Goal: Share content: Share content

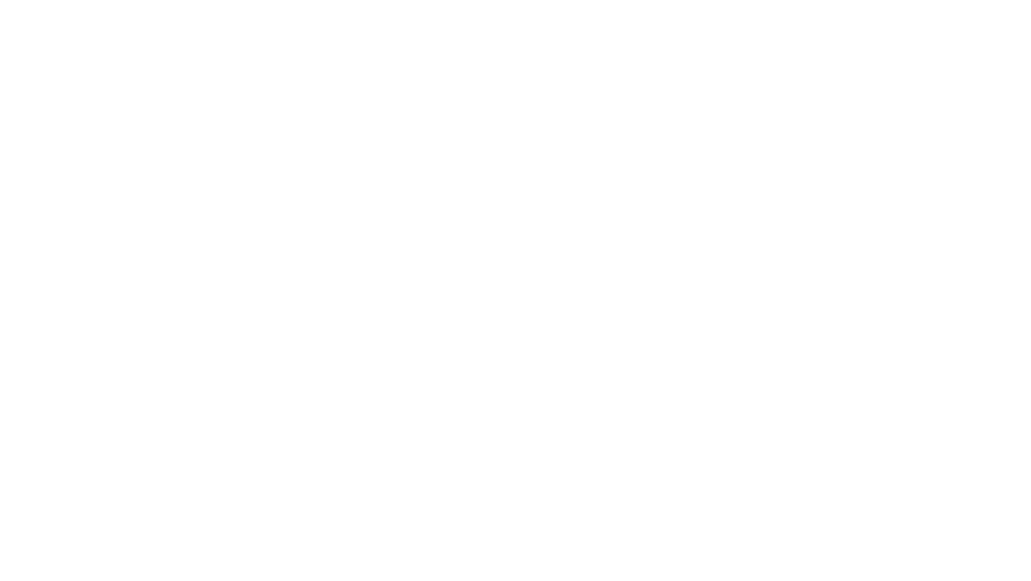
click at [439, 47] on body at bounding box center [515, 290] width 1031 height 581
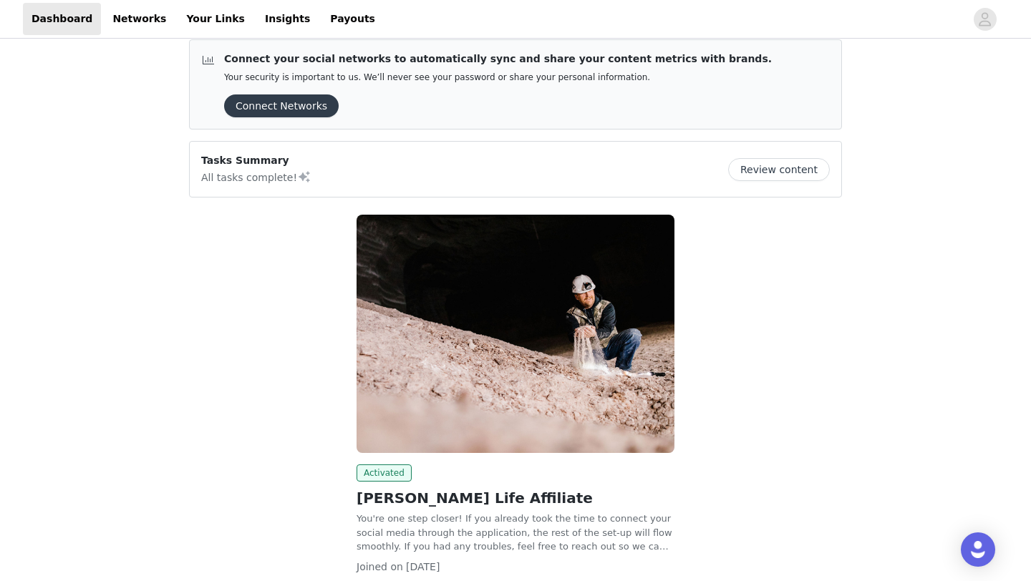
scroll to position [13, 0]
click at [202, 26] on link "Your Links" at bounding box center [215, 19] width 76 height 32
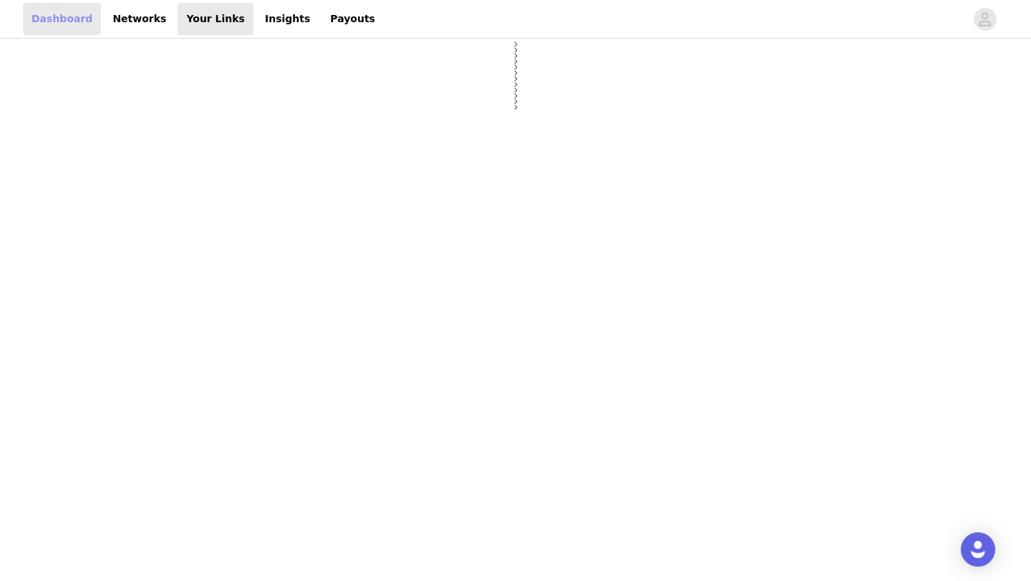
click at [73, 14] on link "Dashboard" at bounding box center [62, 19] width 78 height 32
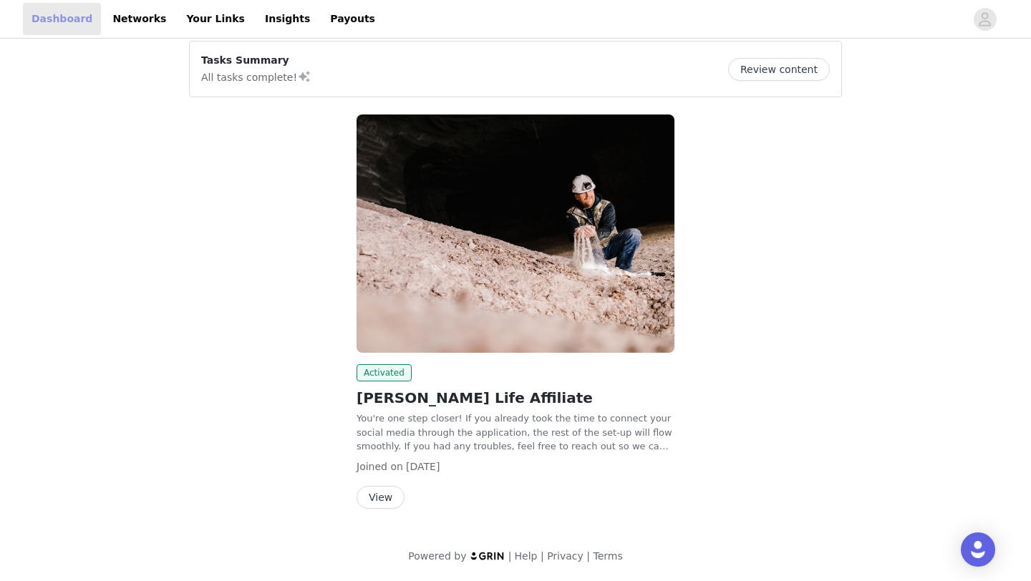
scroll to position [11, 0]
click at [388, 491] on button "View" at bounding box center [380, 498] width 48 height 23
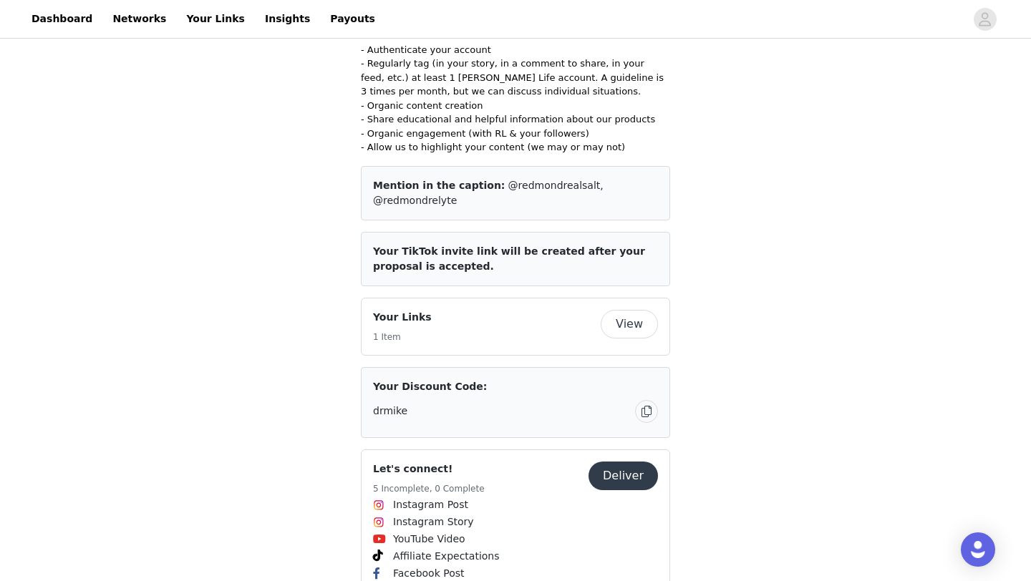
scroll to position [532, 0]
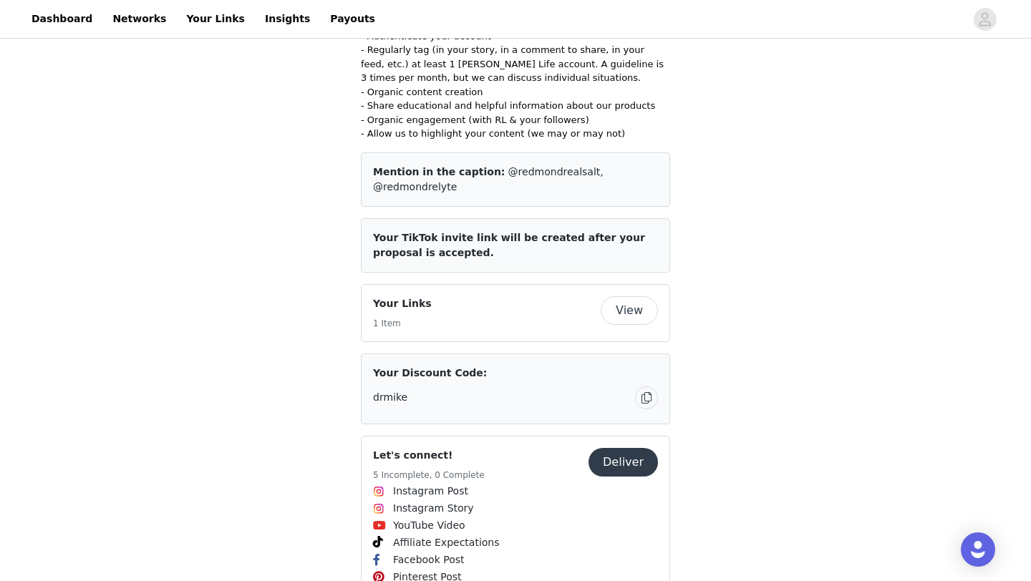
click at [646, 386] on button "button" at bounding box center [646, 397] width 23 height 23
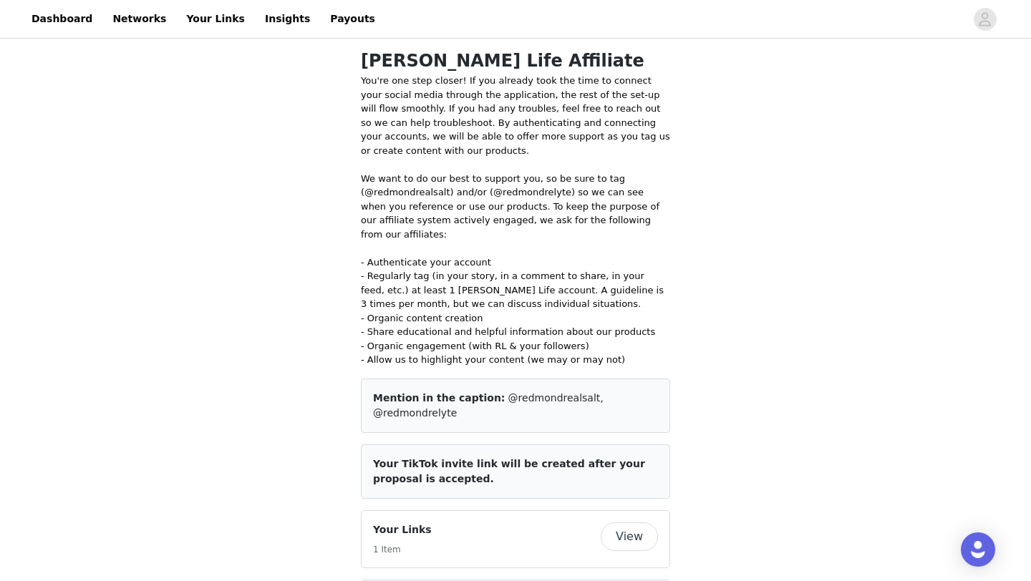
scroll to position [0, 0]
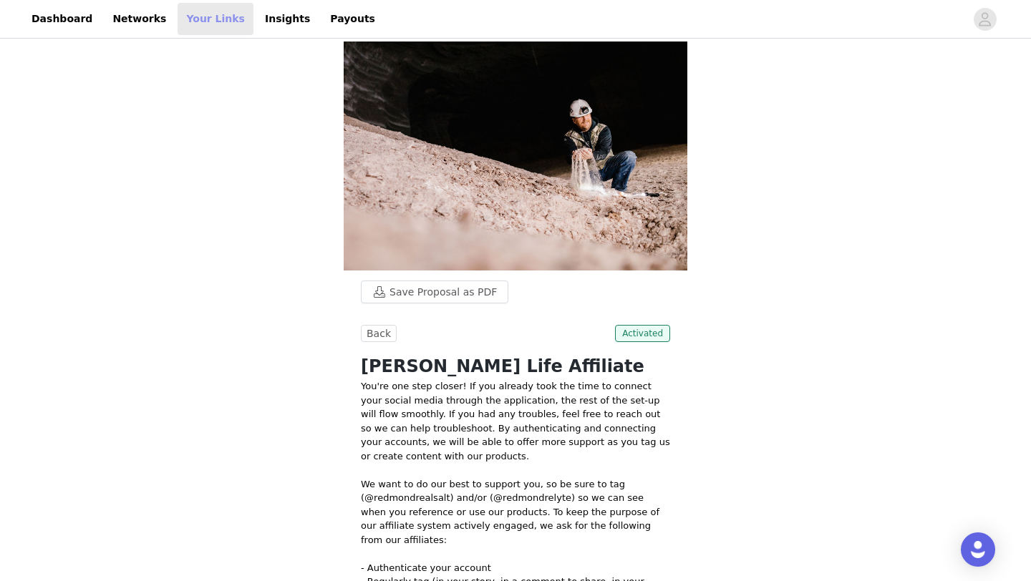
click at [204, 18] on link "Your Links" at bounding box center [215, 19] width 76 height 32
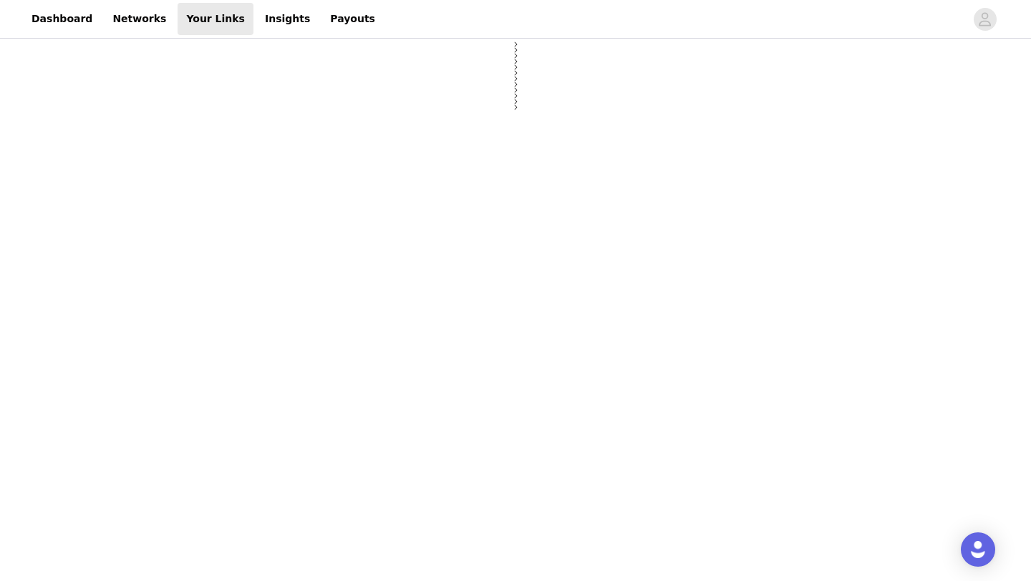
click at [512, 110] on div at bounding box center [515, 76] width 6 height 69
select select "12"
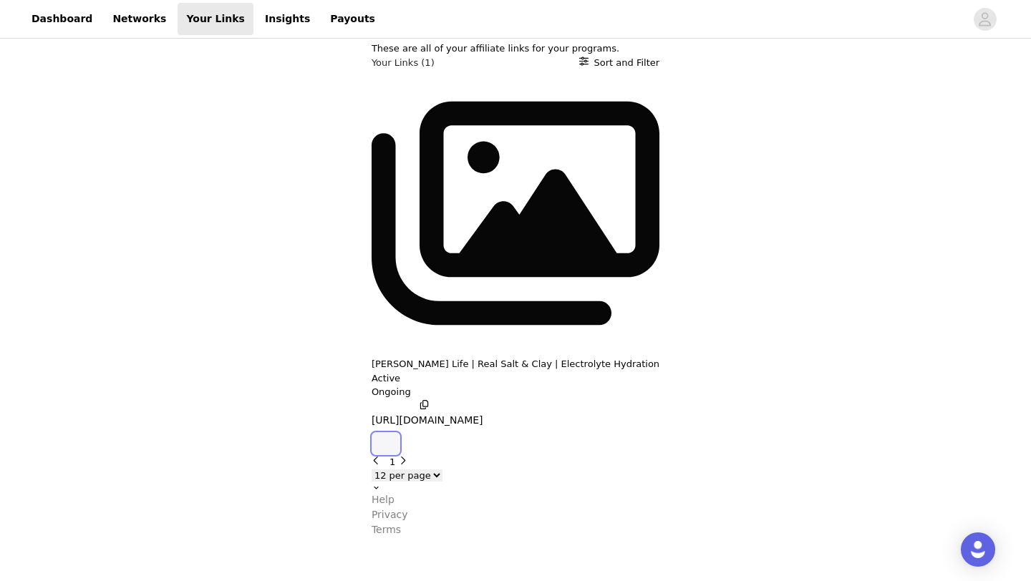
click at [386, 444] on icon "button" at bounding box center [386, 444] width 0 height 0
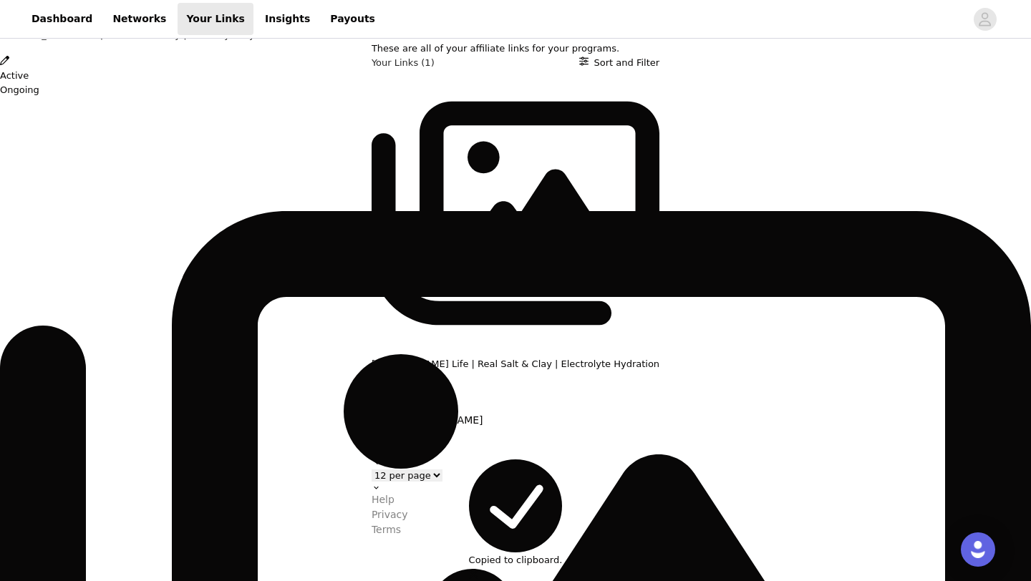
scroll to position [168, 0]
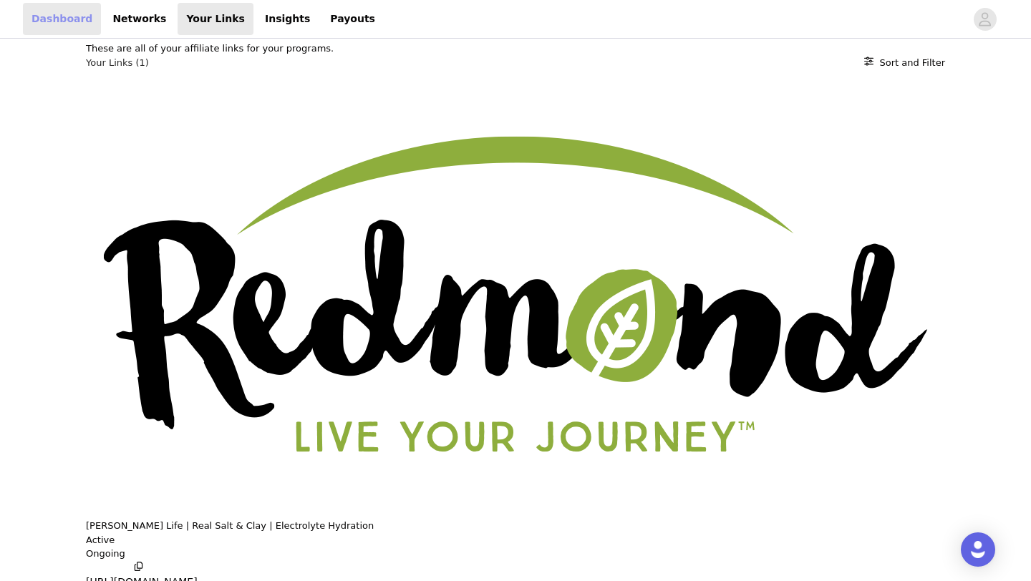
click at [72, 20] on link "Dashboard" at bounding box center [62, 19] width 78 height 32
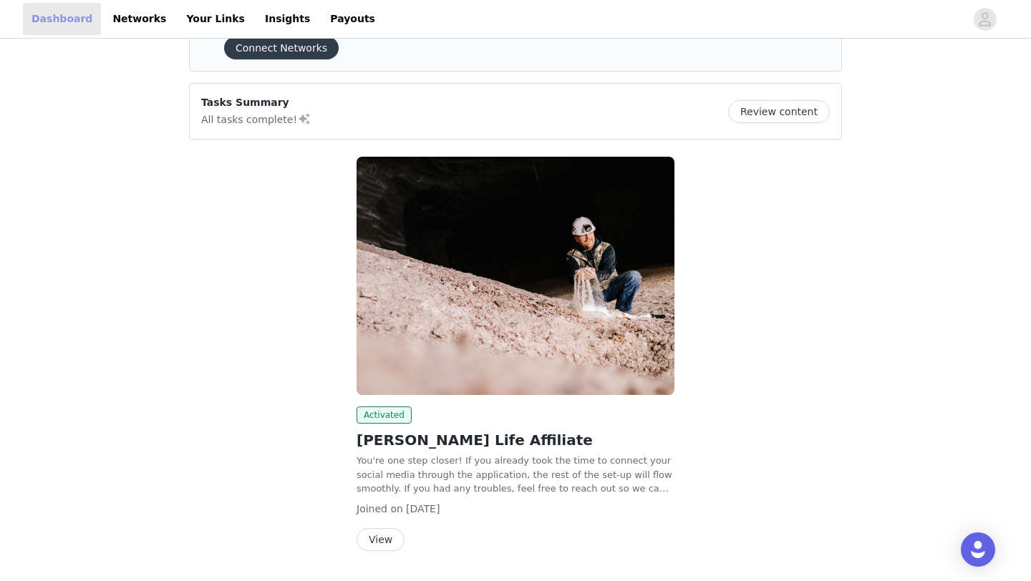
scroll to position [73, 0]
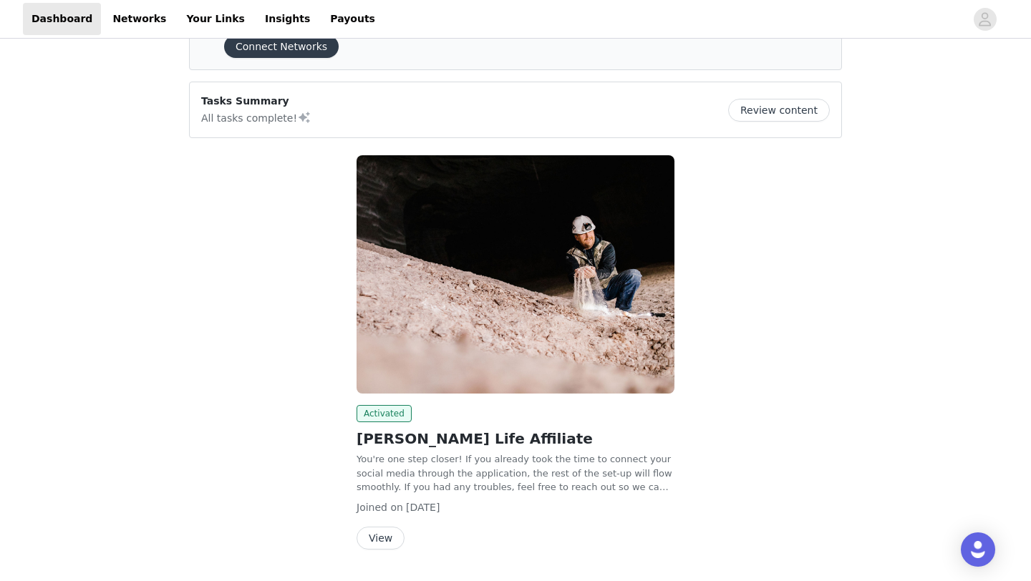
click at [379, 541] on button "View" at bounding box center [380, 538] width 48 height 23
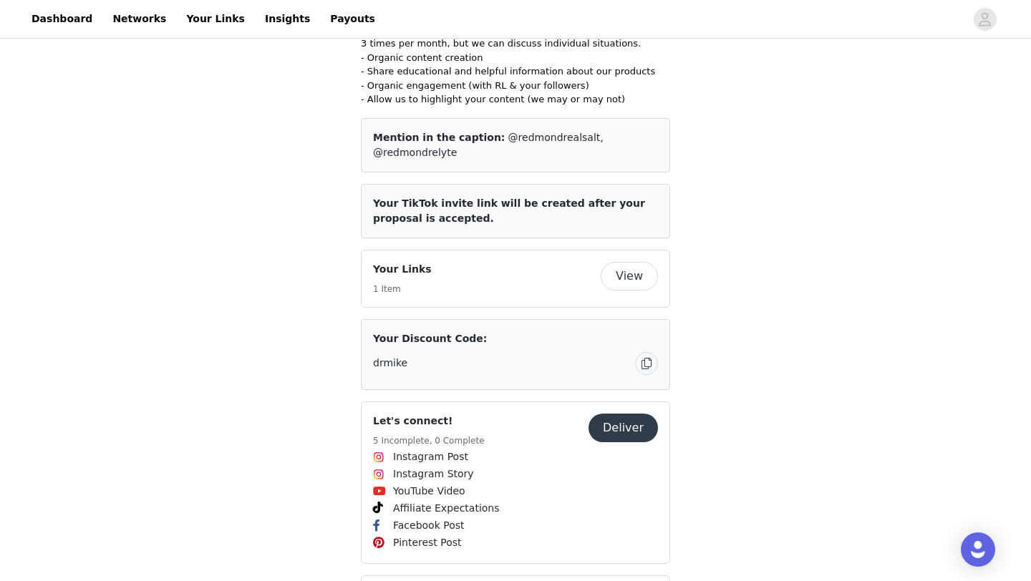
scroll to position [568, 0]
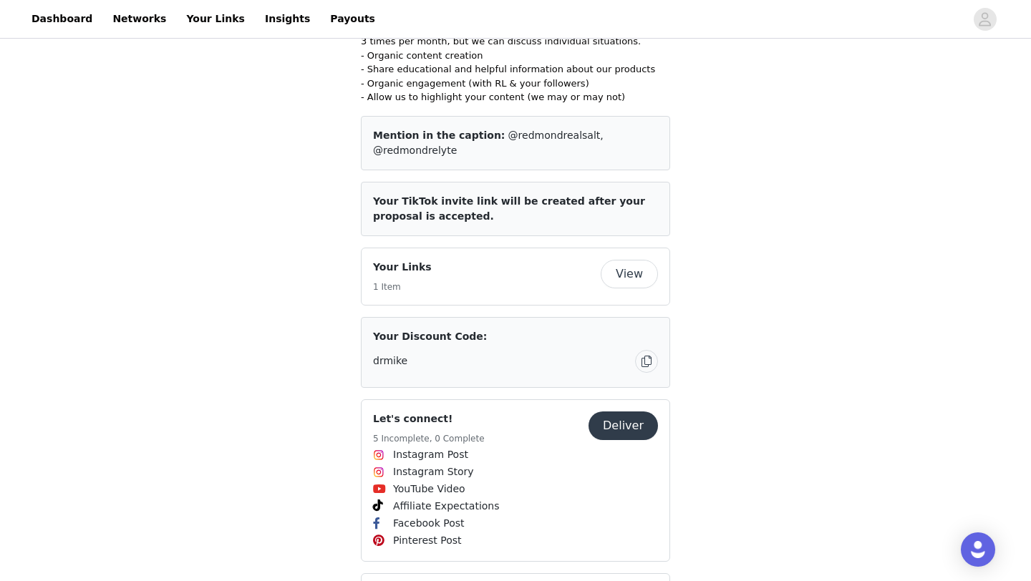
click at [647, 350] on button "button" at bounding box center [646, 361] width 23 height 23
